Goal: Task Accomplishment & Management: Use online tool/utility

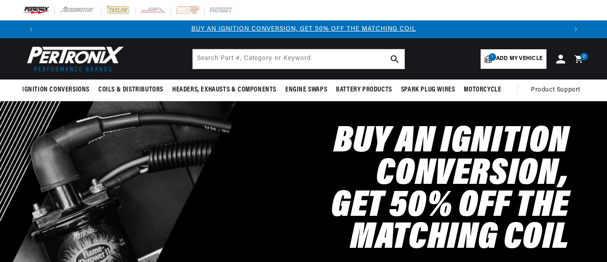
select select "1971"
select select "Mercedes-Benz"
select select "300SEL"
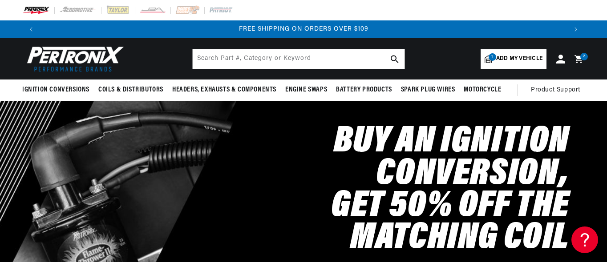
click at [510, 58] on span "Add my vehicle" at bounding box center [519, 59] width 46 height 8
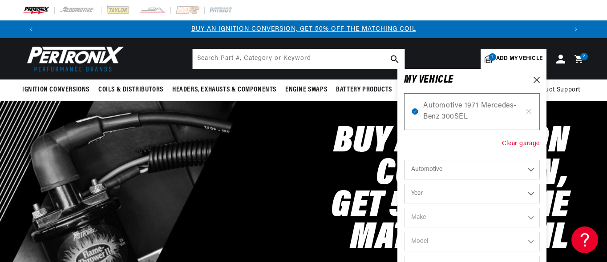
click at [518, 143] on div "Clear garage" at bounding box center [521, 144] width 38 height 10
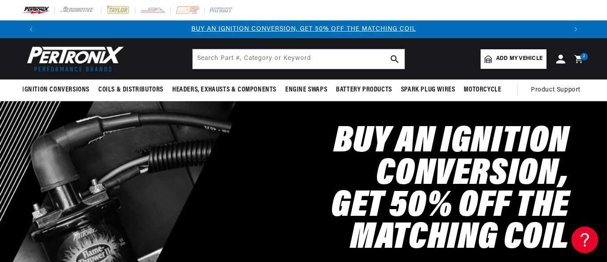
select select "Year"
select select "Make"
select select "Model"
click at [518, 62] on span "Add my vehicle" at bounding box center [519, 59] width 46 height 8
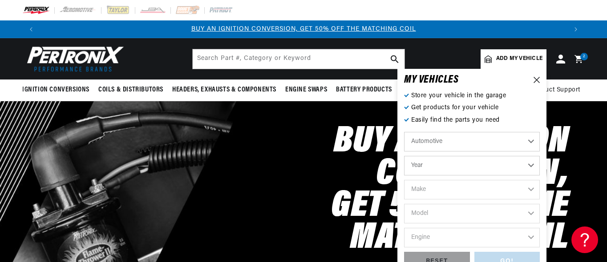
scroll to position [0, 527]
select select "1973"
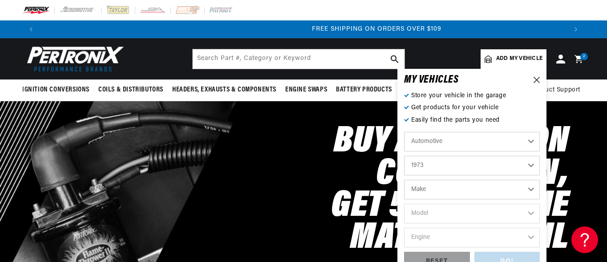
scroll to position [0, 1053]
select select "BMW"
select select "3.0CS"
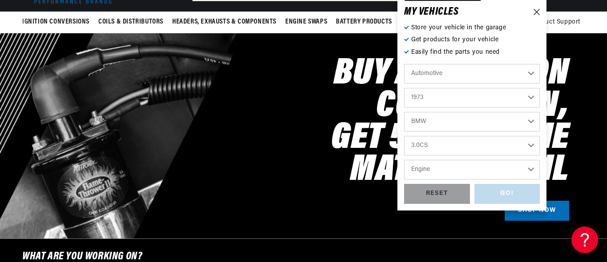
scroll to position [0, 0]
select select "3.0L"
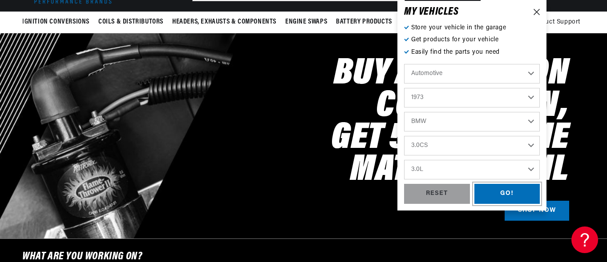
click at [501, 192] on div "GO!" at bounding box center [507, 194] width 66 height 20
select select "1973"
select select "BMW"
select select "3.0CS"
select select "3.0L"
